Goal: Check status: Check status

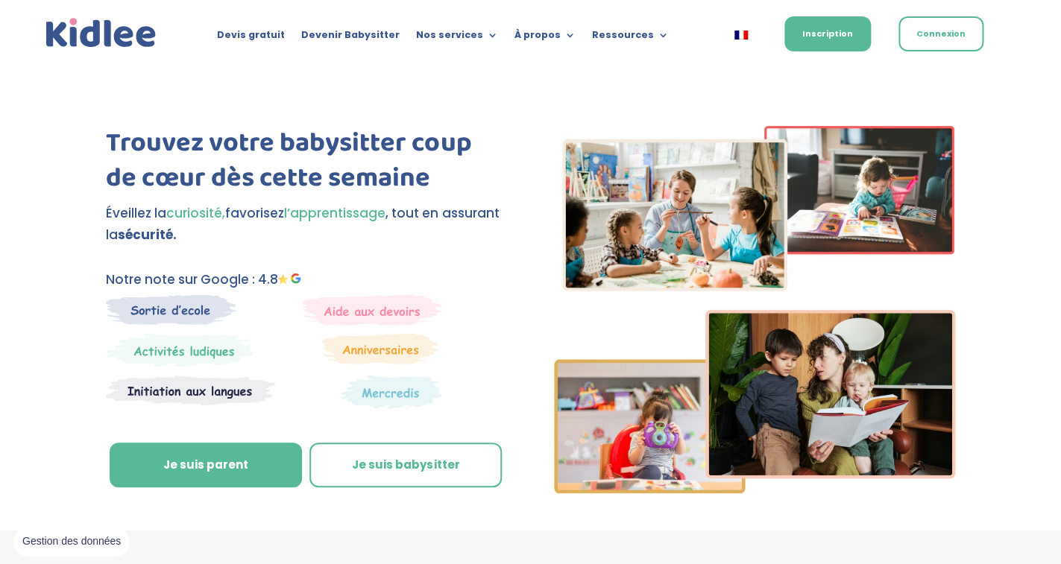
click at [941, 34] on link "Connexion" at bounding box center [940, 33] width 85 height 35
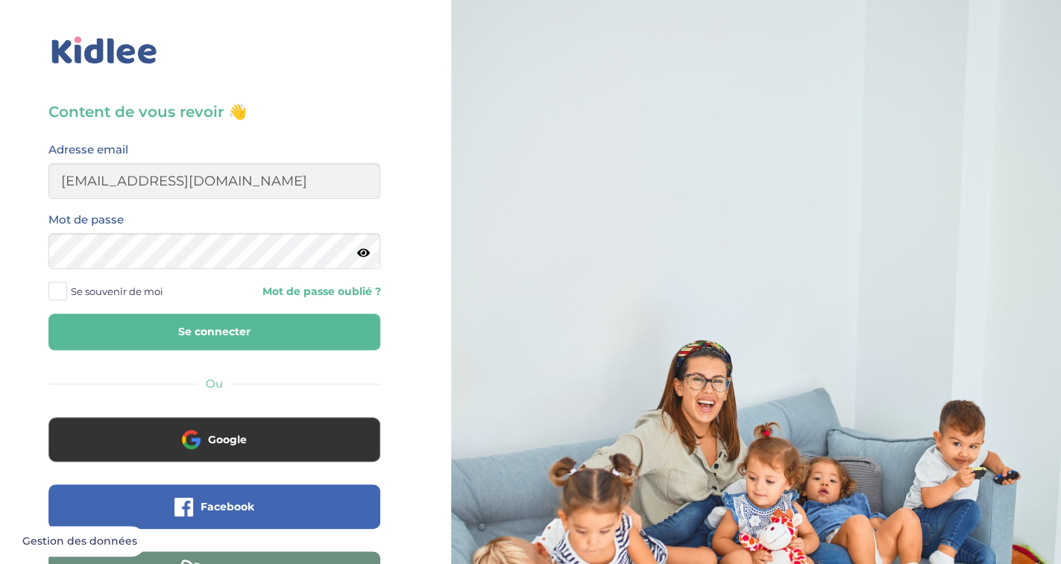
click at [204, 336] on button "Se connecter" at bounding box center [214, 332] width 332 height 37
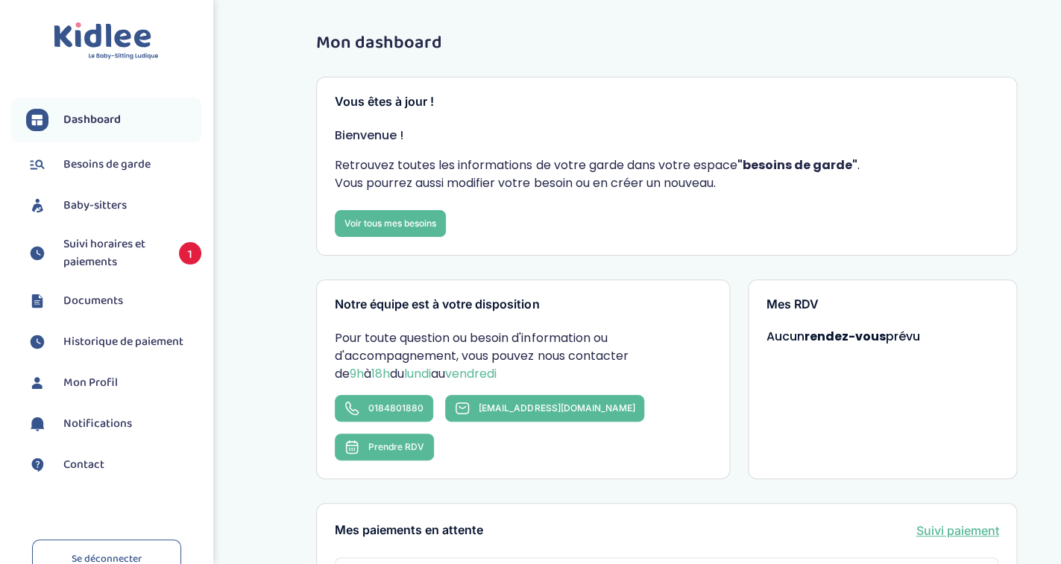
click at [136, 245] on span "Suivi horaires et paiements" at bounding box center [113, 254] width 101 height 36
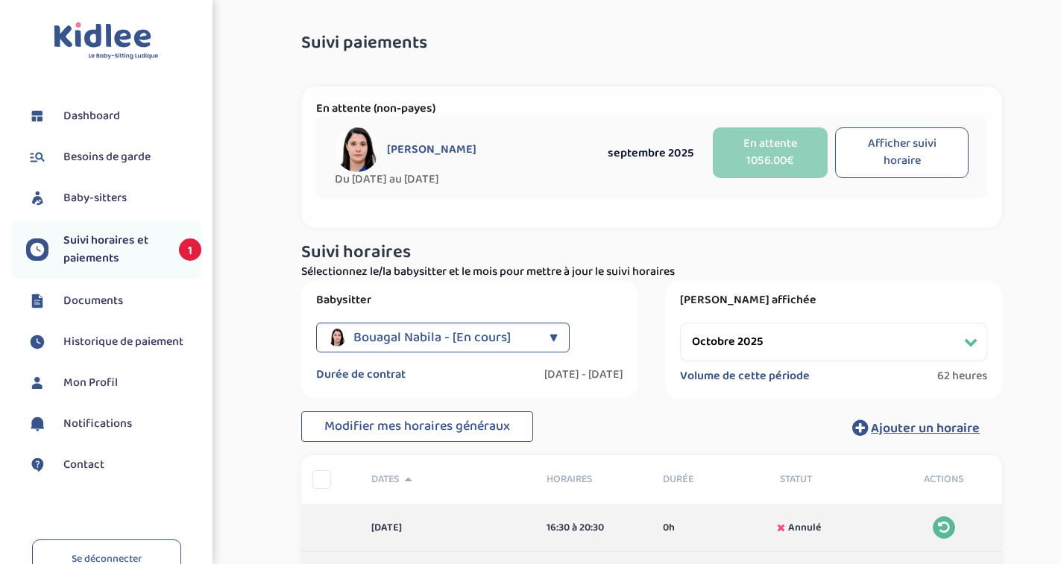
select select "octobre 2025"
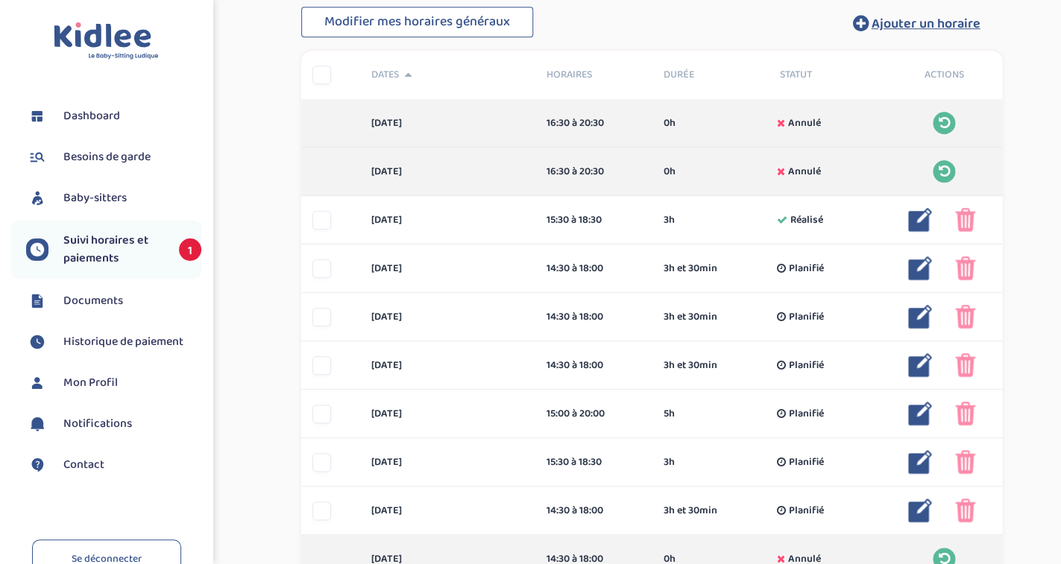
scroll to position [417, 0]
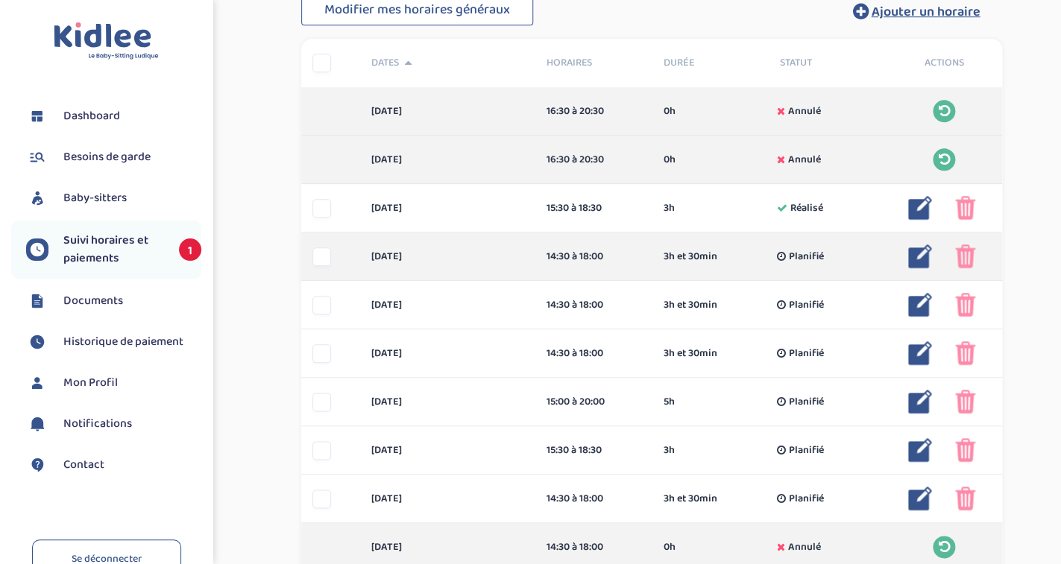
click at [966, 258] on img at bounding box center [965, 257] width 20 height 24
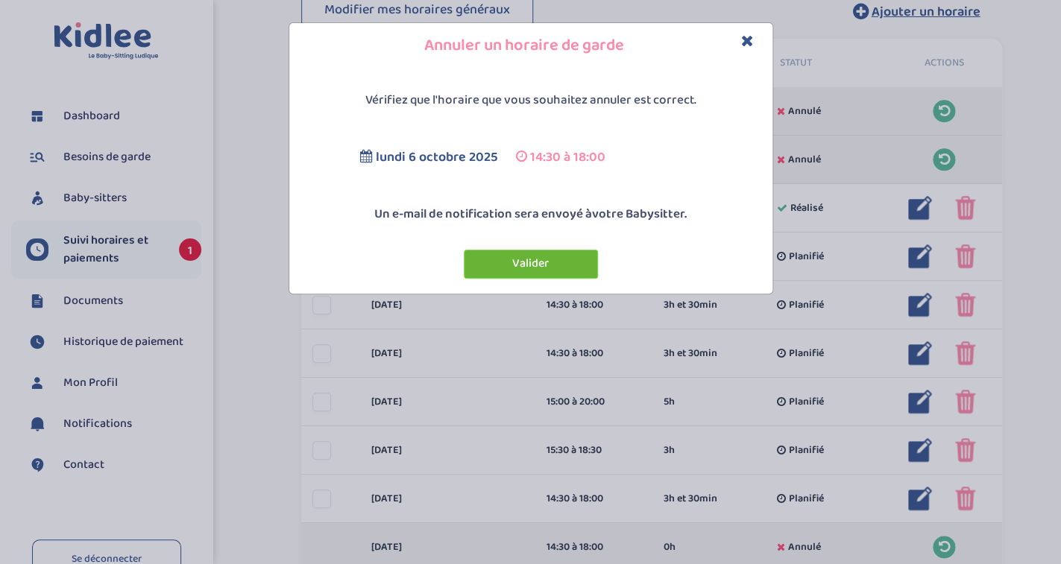
click at [534, 261] on button "Valider" at bounding box center [531, 264] width 134 height 29
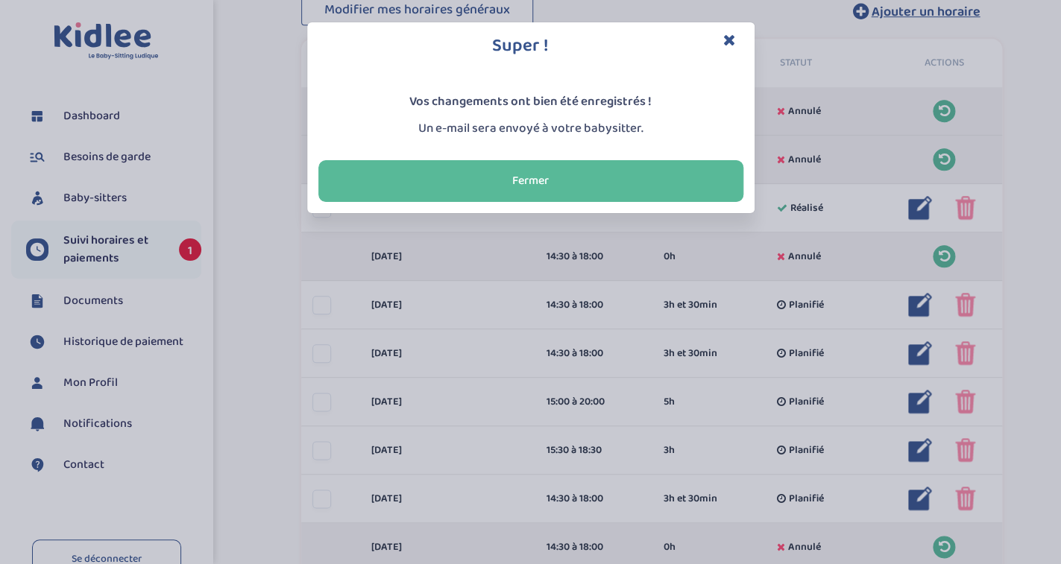
click at [727, 37] on icon "Close" at bounding box center [729, 40] width 13 height 16
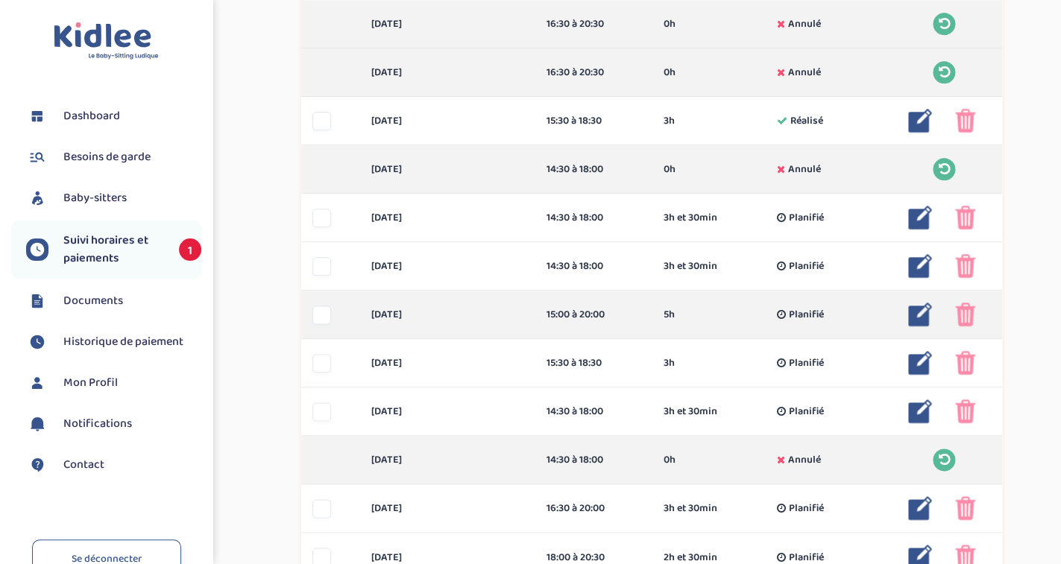
scroll to position [508, 0]
